Goal: Task Accomplishment & Management: Use online tool/utility

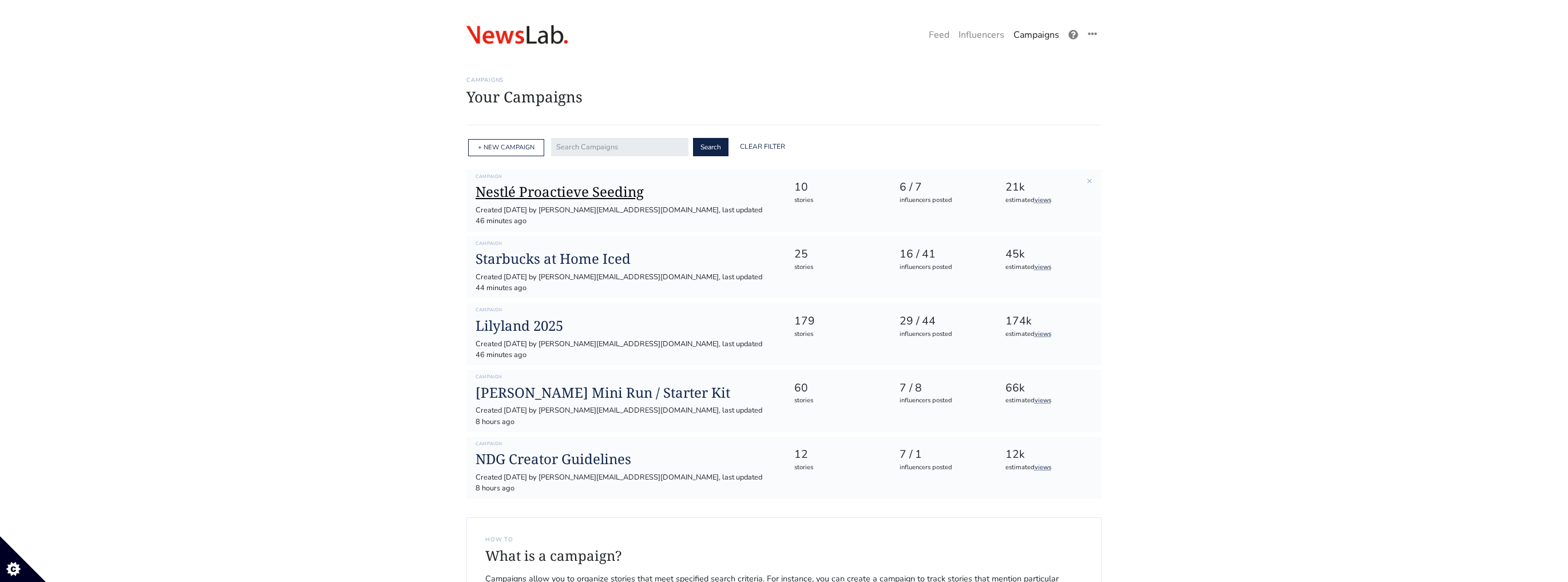
click at [561, 190] on h1 "Nestlé Proactieve Seeding" at bounding box center [625, 192] width 300 height 16
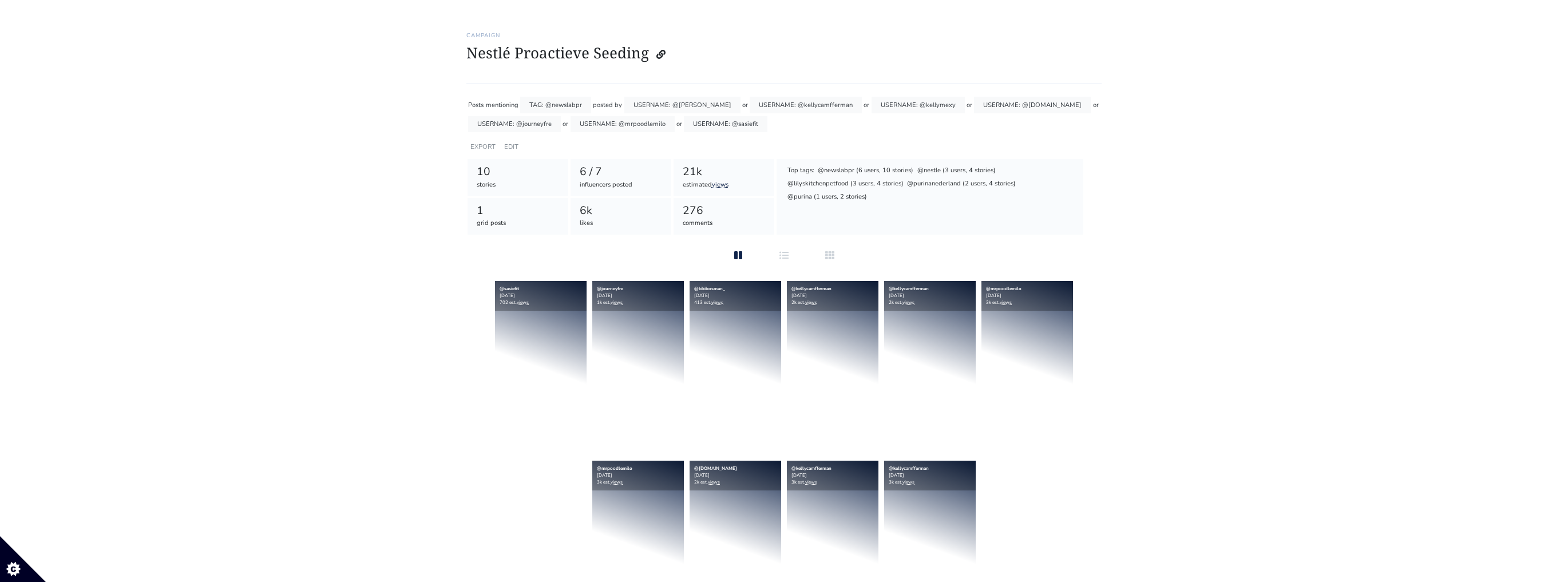
scroll to position [46, 0]
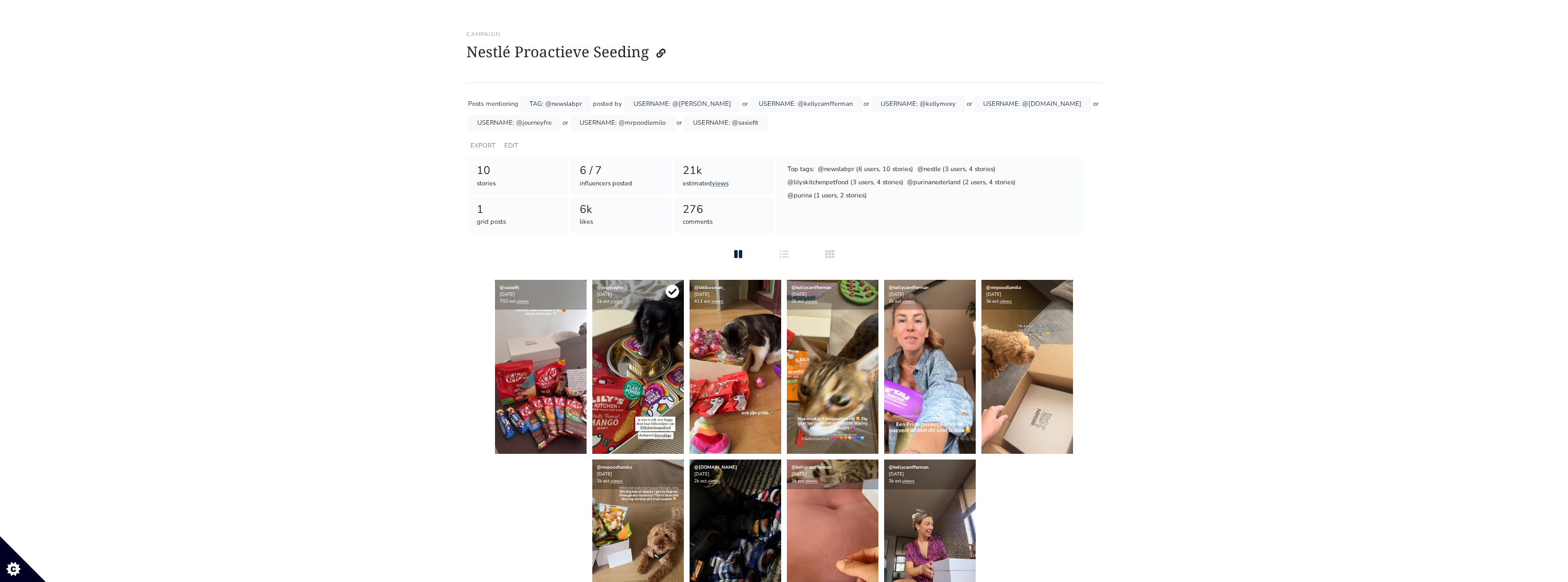
click at [667, 292] on icon at bounding box center [672, 292] width 13 height 13
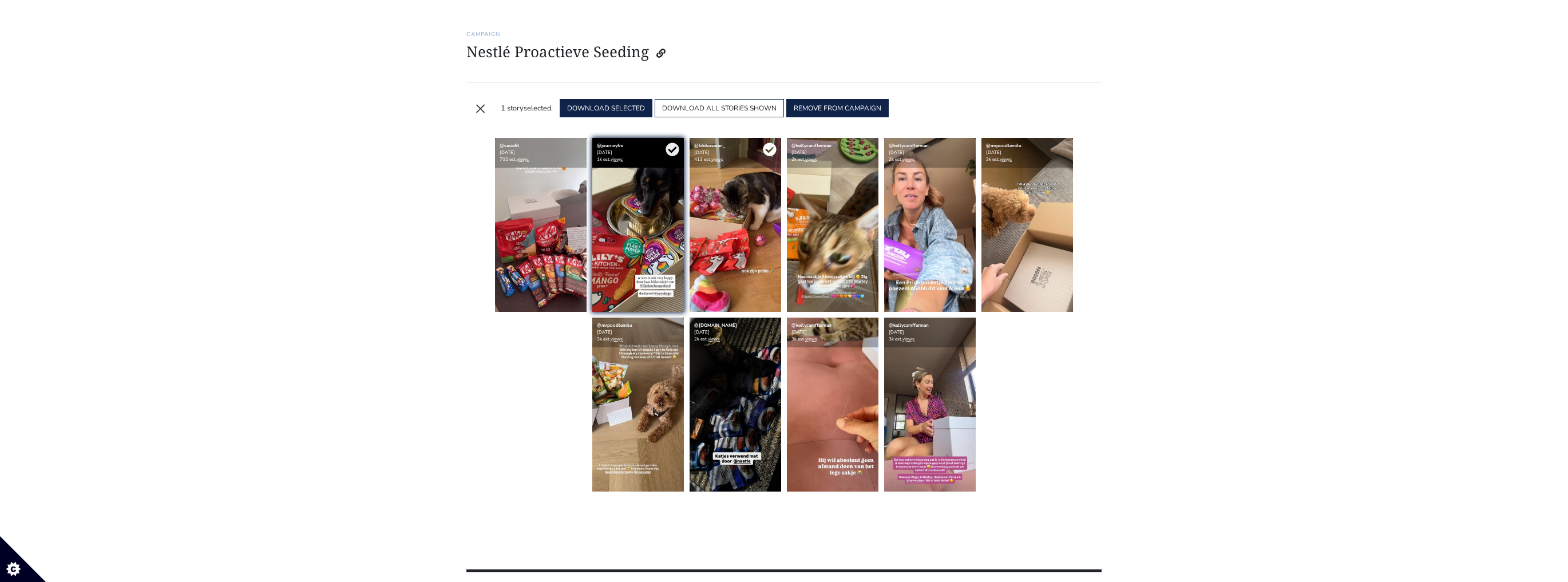
click at [773, 151] on icon at bounding box center [769, 150] width 13 height 13
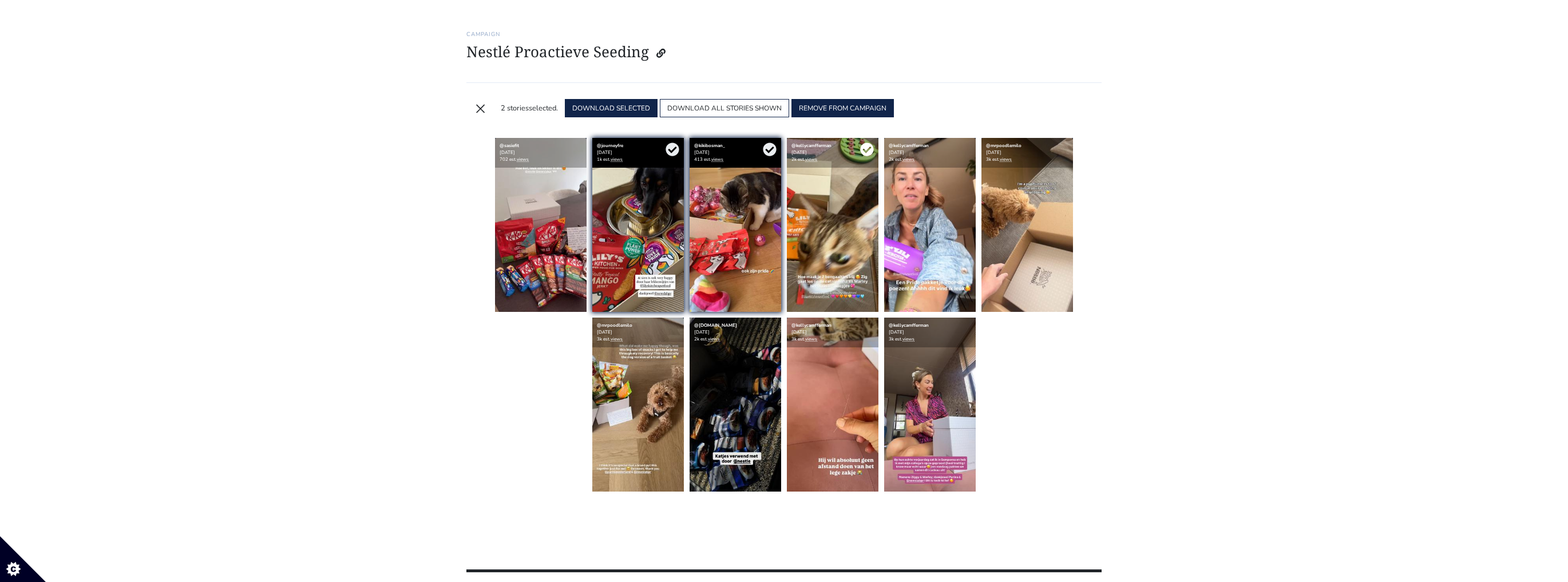
click at [866, 150] on icon at bounding box center [867, 150] width 13 height 13
click at [961, 149] on icon at bounding box center [964, 149] width 14 height 14
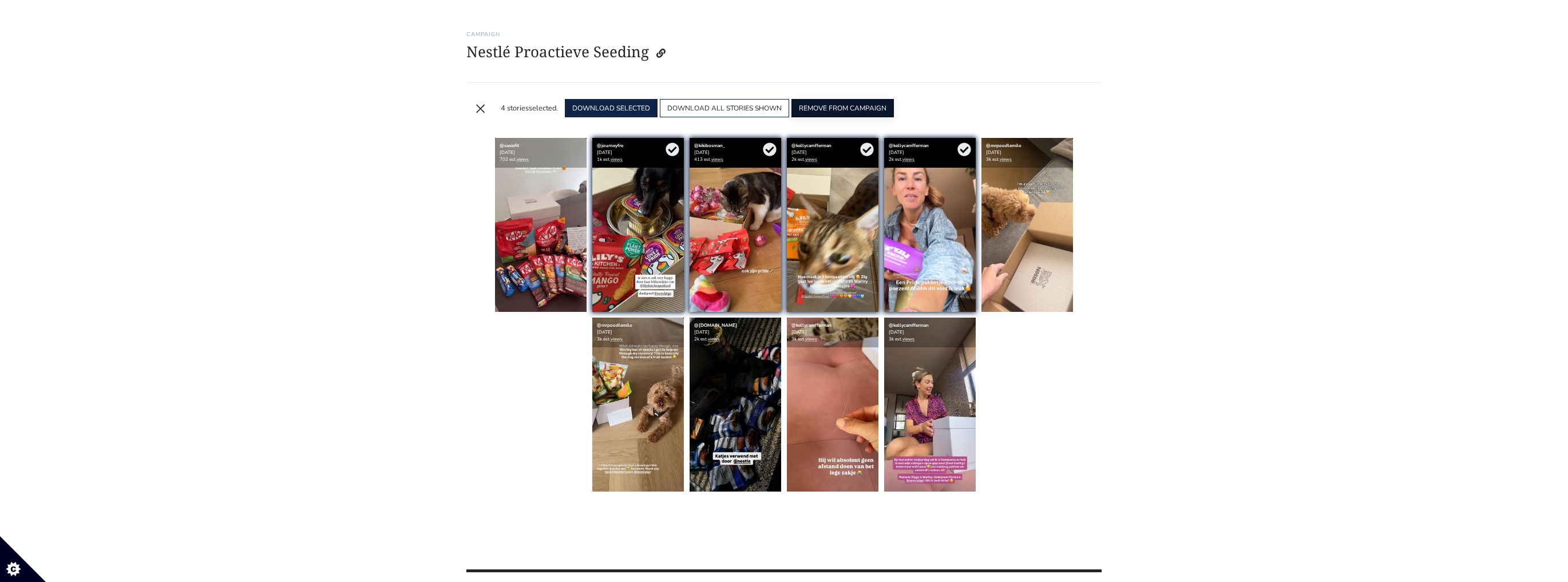
click at [831, 114] on button "REMOVE FROM CAMPAIGN" at bounding box center [842, 108] width 102 height 18
